Goal: Task Accomplishment & Management: Manage account settings

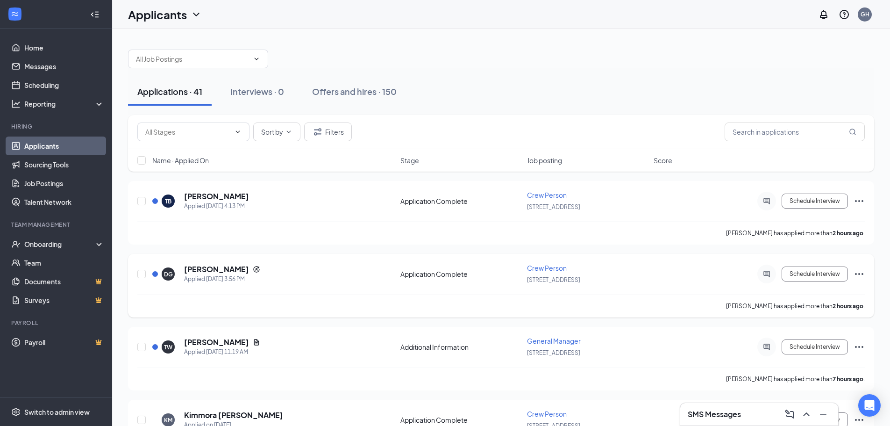
click at [155, 276] on div at bounding box center [155, 274] width 6 height 6
click at [156, 276] on div at bounding box center [155, 274] width 6 height 6
click at [769, 275] on icon "ActiveChat" at bounding box center [766, 273] width 11 height 7
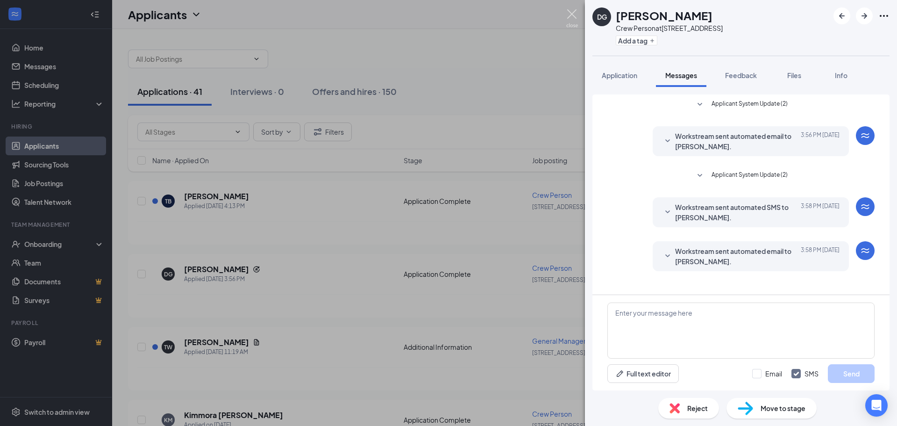
click at [572, 9] on img at bounding box center [572, 18] width 12 height 18
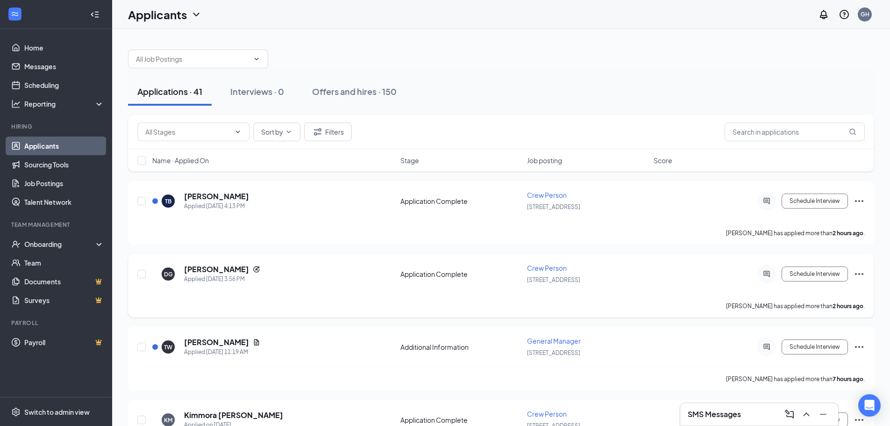
click at [859, 272] on icon "Ellipses" at bounding box center [859, 273] width 11 height 11
click at [821, 359] on p "Move to stage" at bounding box center [817, 363] width 80 height 9
type input "Onsite Interview (next stage)"
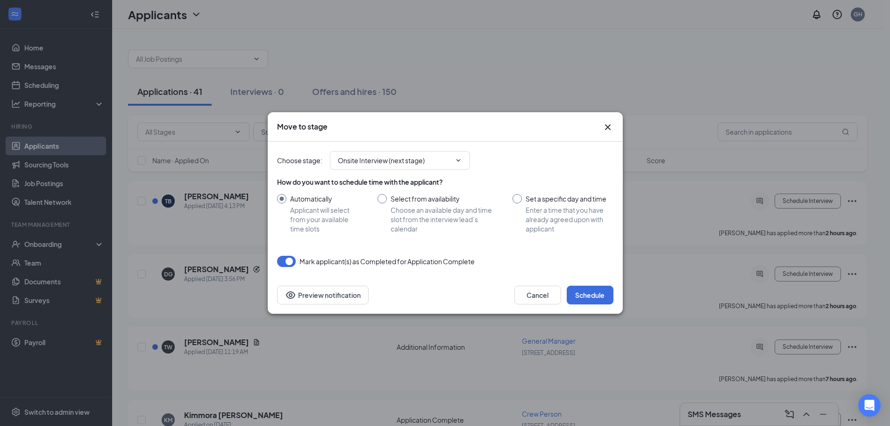
click at [519, 199] on input "Set a specific day and time Enter a time that you have already agreed upon with…" at bounding box center [563, 213] width 100 height 39
radio input "true"
radio input "false"
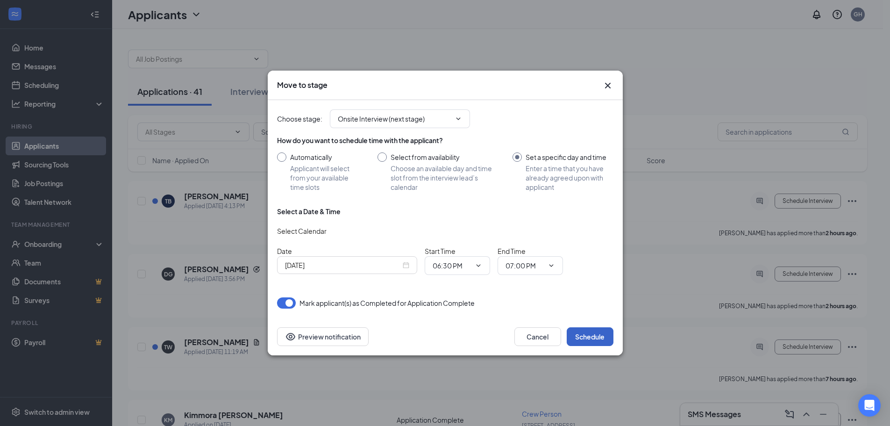
click at [592, 336] on button "Schedule" at bounding box center [590, 336] width 47 height 19
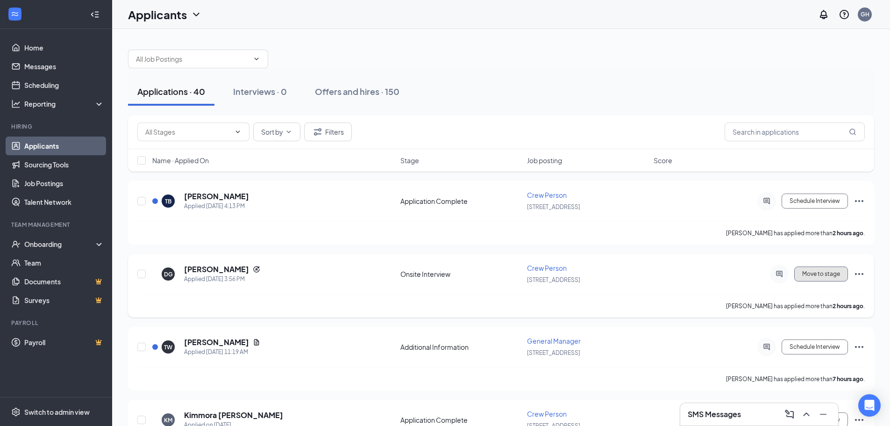
click at [821, 275] on button "Move to stage" at bounding box center [821, 273] width 54 height 15
type input "Background Check (next stage)"
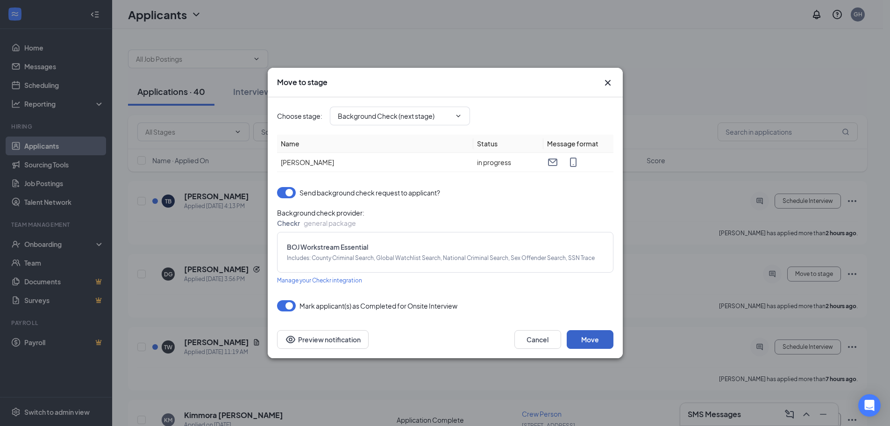
click at [585, 339] on button "Move" at bounding box center [590, 339] width 47 height 19
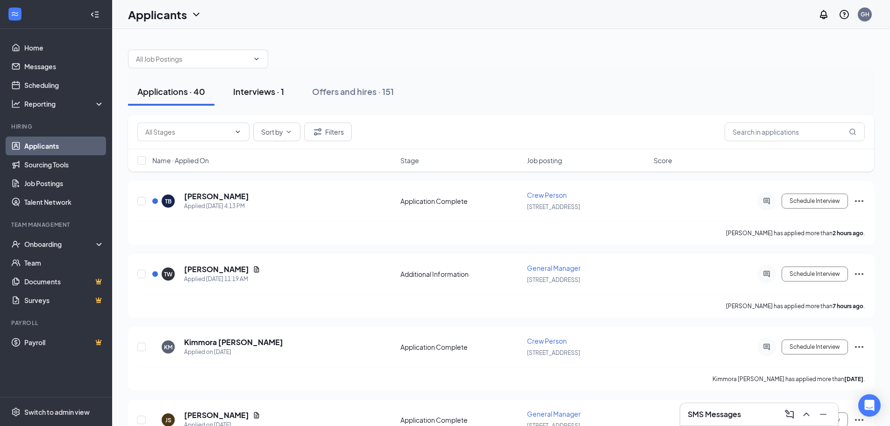
click at [257, 93] on div "Interviews · 1" at bounding box center [258, 92] width 51 height 12
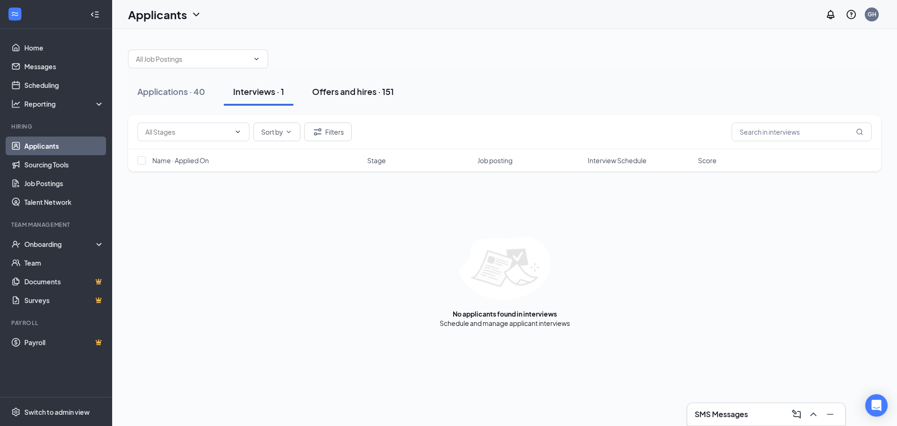
click at [358, 90] on div "Offers and hires · 151" at bounding box center [353, 92] width 82 height 12
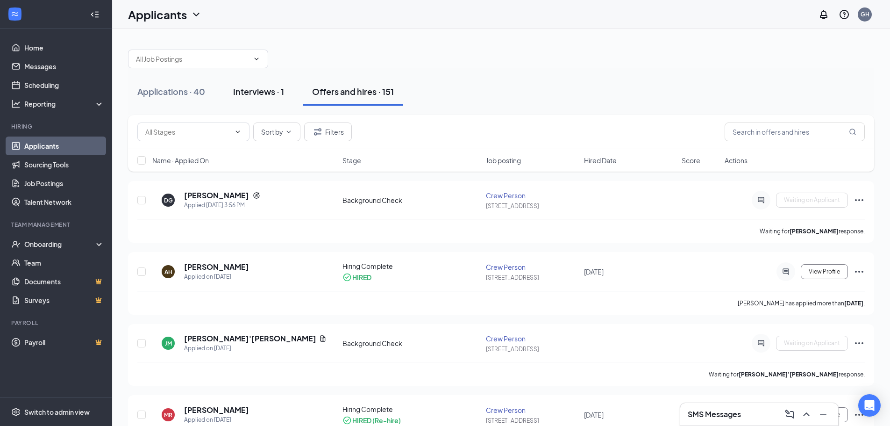
click at [270, 91] on div "Interviews · 1" at bounding box center [258, 92] width 51 height 12
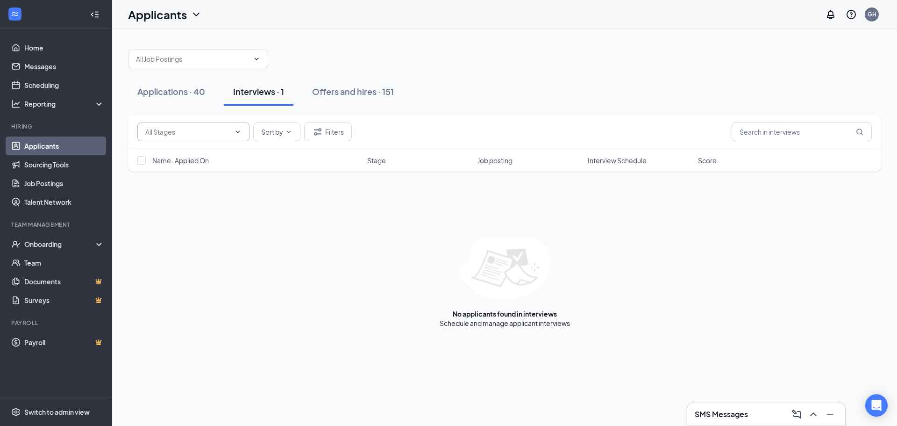
click at [241, 131] on icon "ChevronDown" at bounding box center [237, 131] width 7 height 7
click at [226, 148] on div "Onsite Interview (66)" at bounding box center [201, 149] width 97 height 10
type input "Onsite Interview (66)"
click at [239, 131] on icon "ChevronDown" at bounding box center [237, 131] width 7 height 7
click at [229, 131] on icon "Cross" at bounding box center [229, 132] width 4 height 4
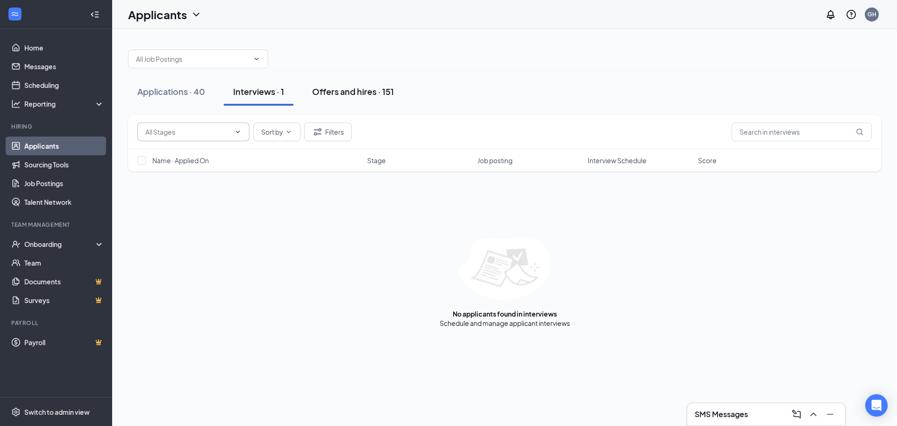
click at [321, 92] on div "Offers and hires · 151" at bounding box center [353, 92] width 82 height 12
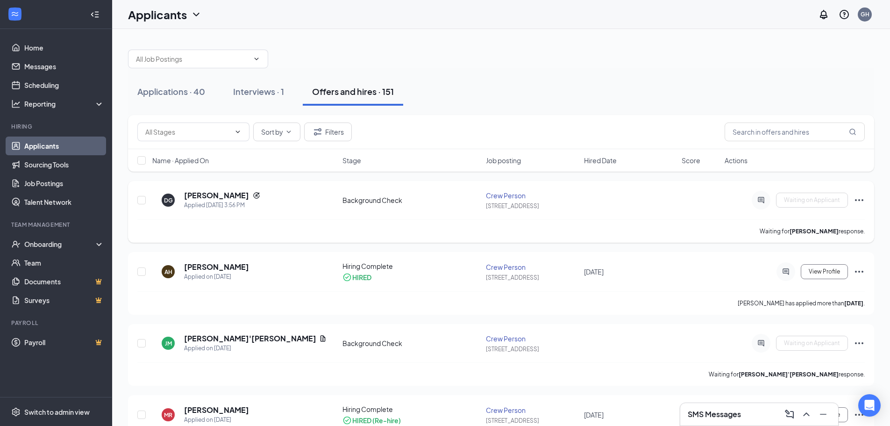
click at [859, 200] on icon "Ellipses" at bounding box center [859, 200] width 8 height 2
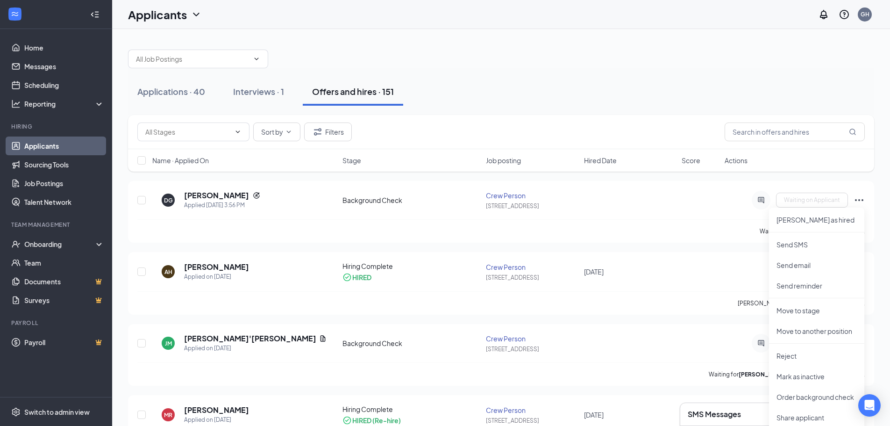
click at [647, 92] on div "Applications · 40 Interviews · 1 Offers and hires · 151" at bounding box center [501, 92] width 746 height 28
